Goal: Transaction & Acquisition: Purchase product/service

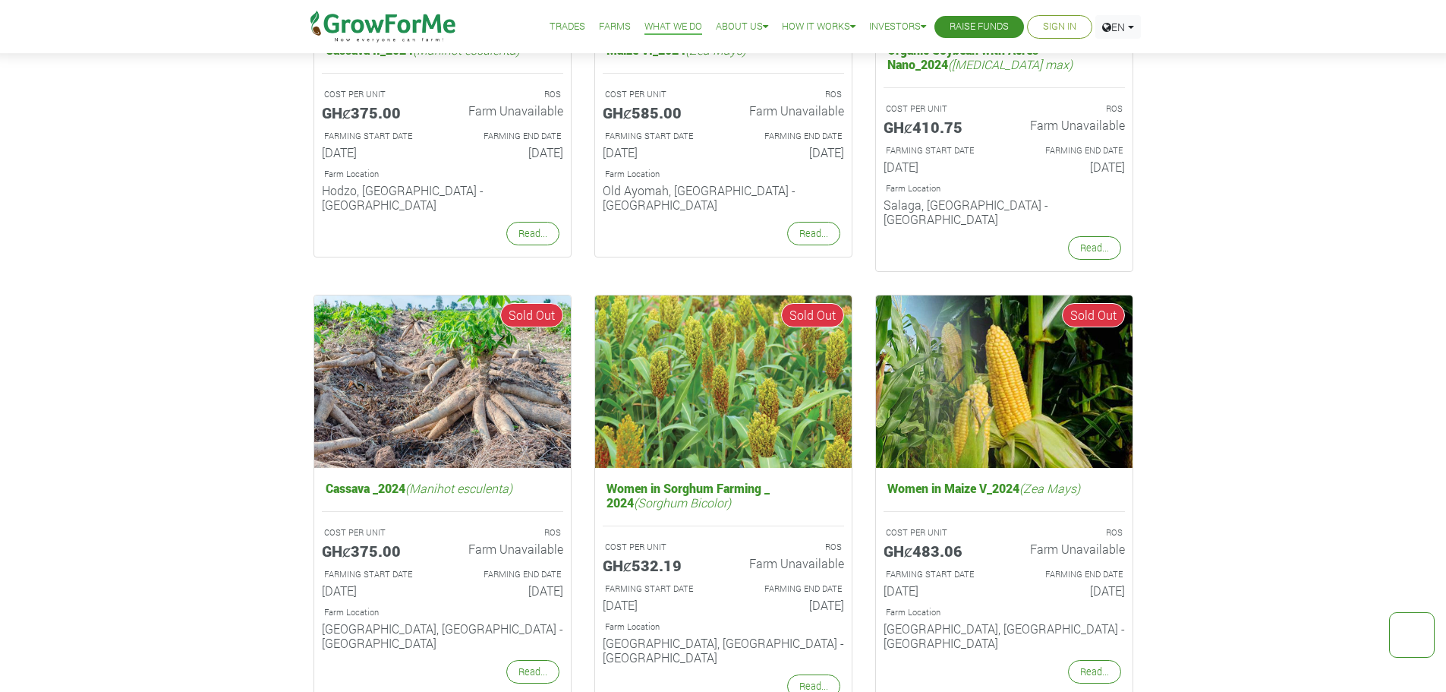
scroll to position [1974, 0]
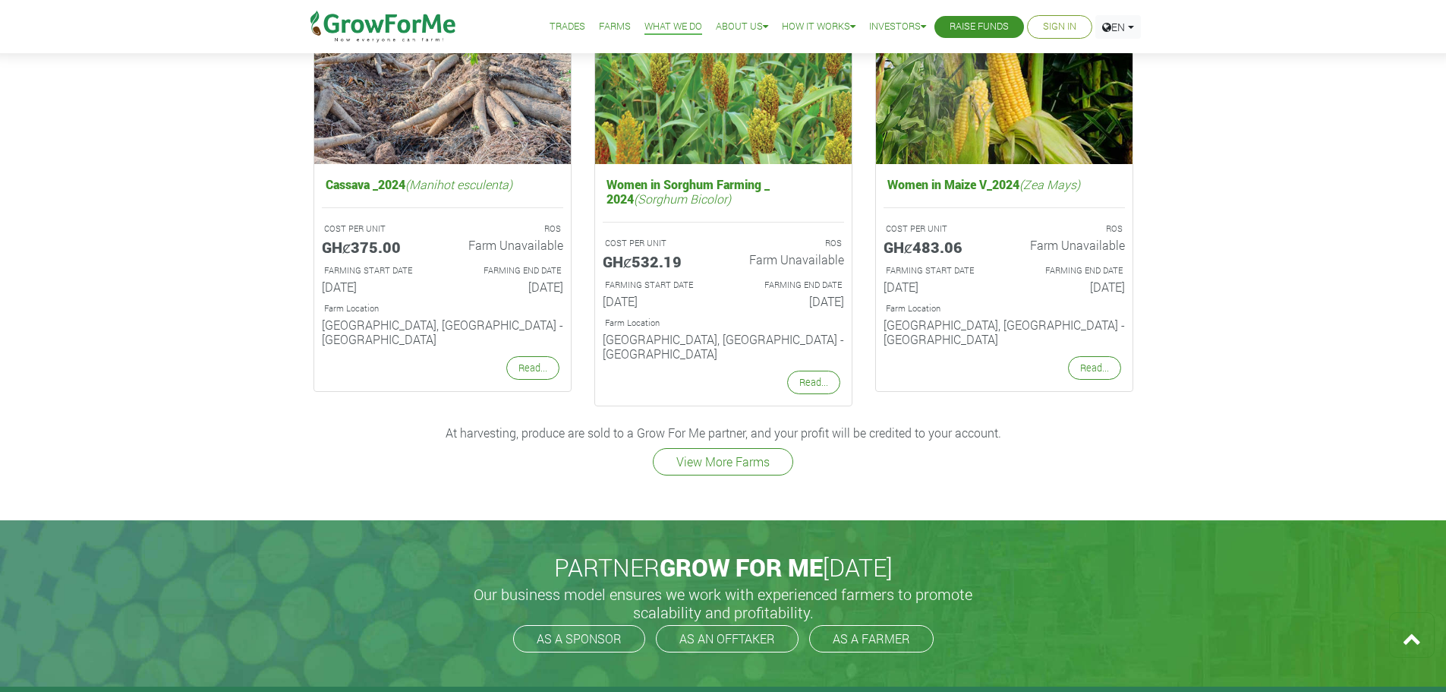
click at [753, 448] on link "View More Farms" at bounding box center [723, 461] width 140 height 27
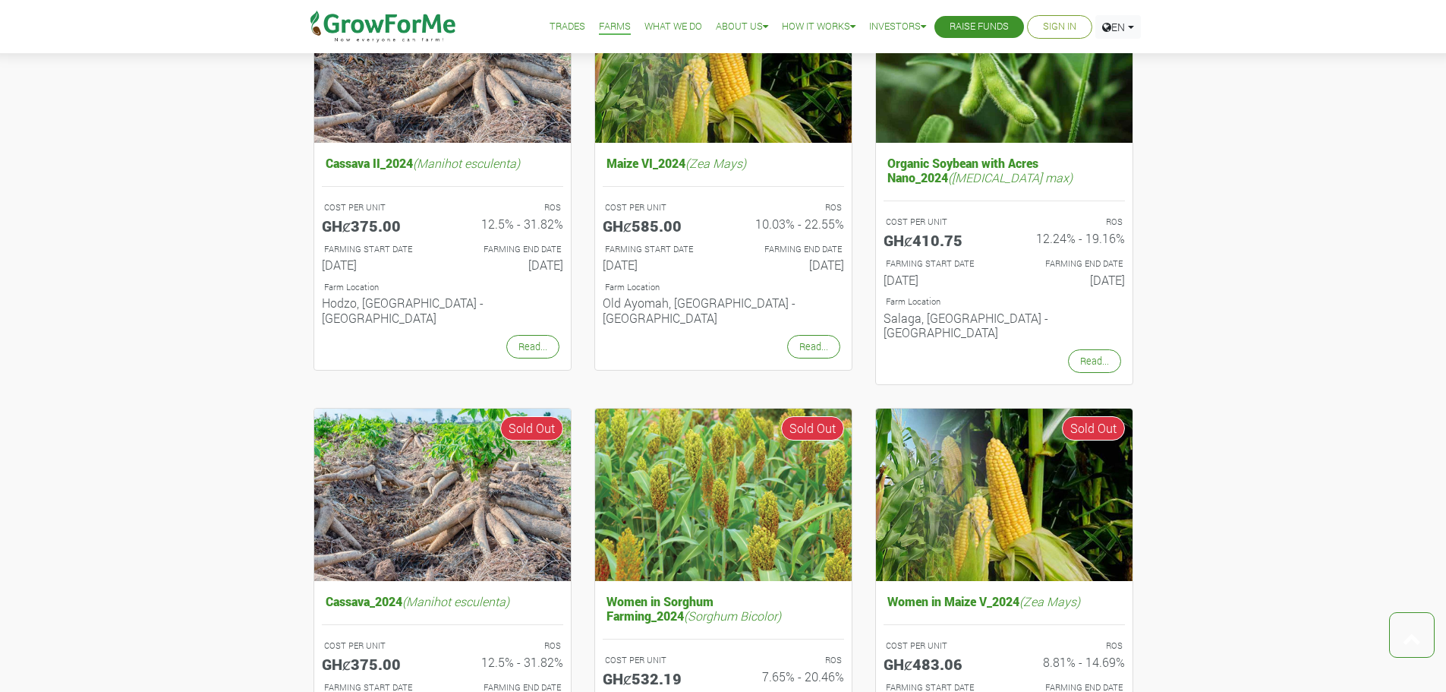
scroll to position [683, 0]
